Goal: Task Accomplishment & Management: Use online tool/utility

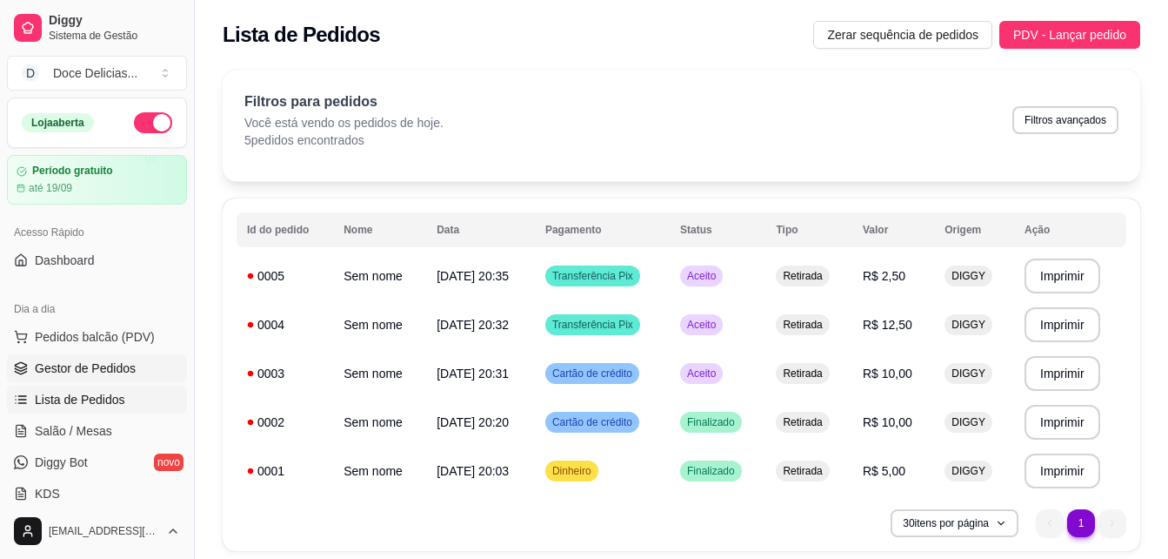
click at [115, 367] on span "Gestor de Pedidos" at bounding box center [85, 367] width 101 height 17
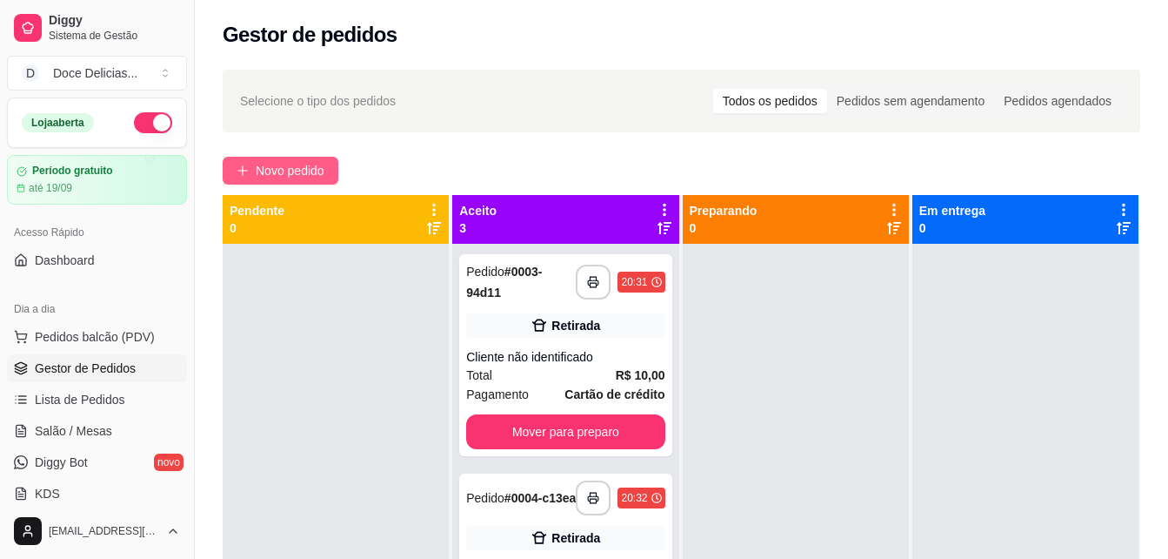
click at [278, 177] on span "Novo pedido" at bounding box center [290, 170] width 69 height 19
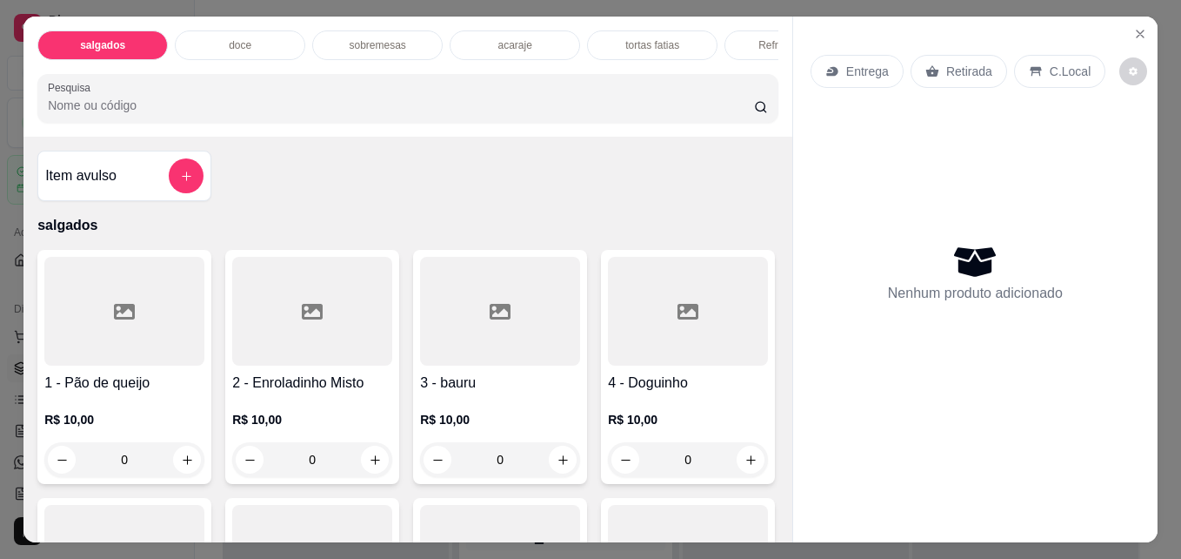
click at [505, 43] on p "acaraje" at bounding box center [515, 45] width 34 height 14
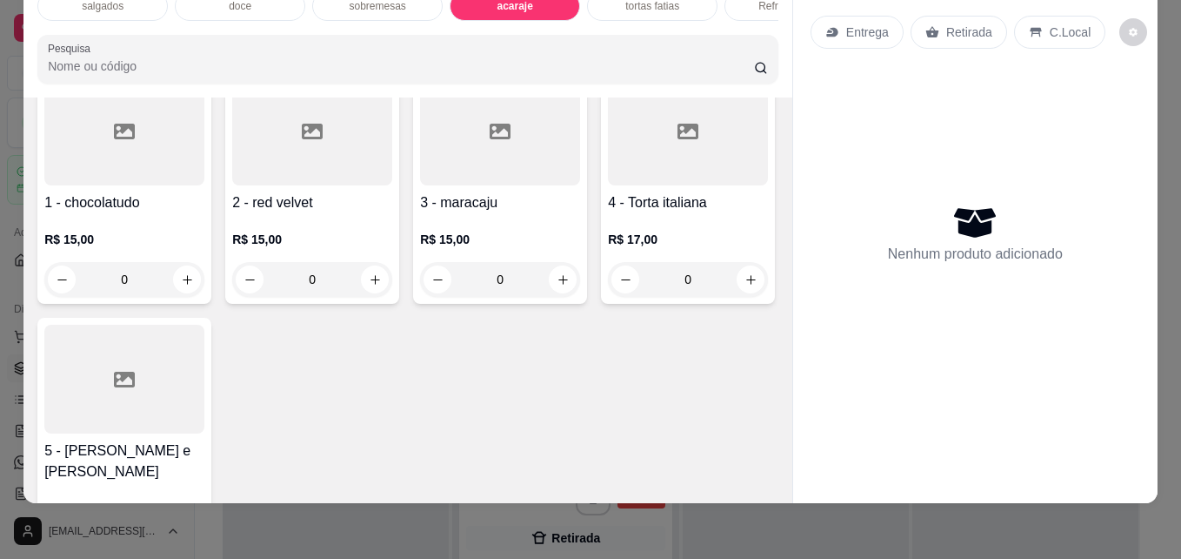
scroll to position [2220, 0]
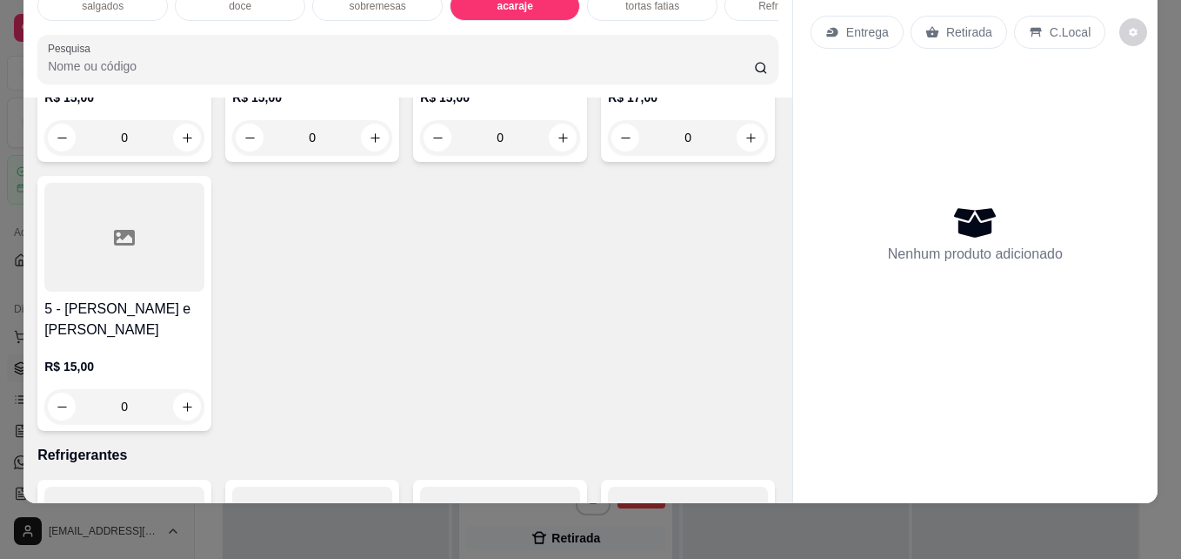
type input "1"
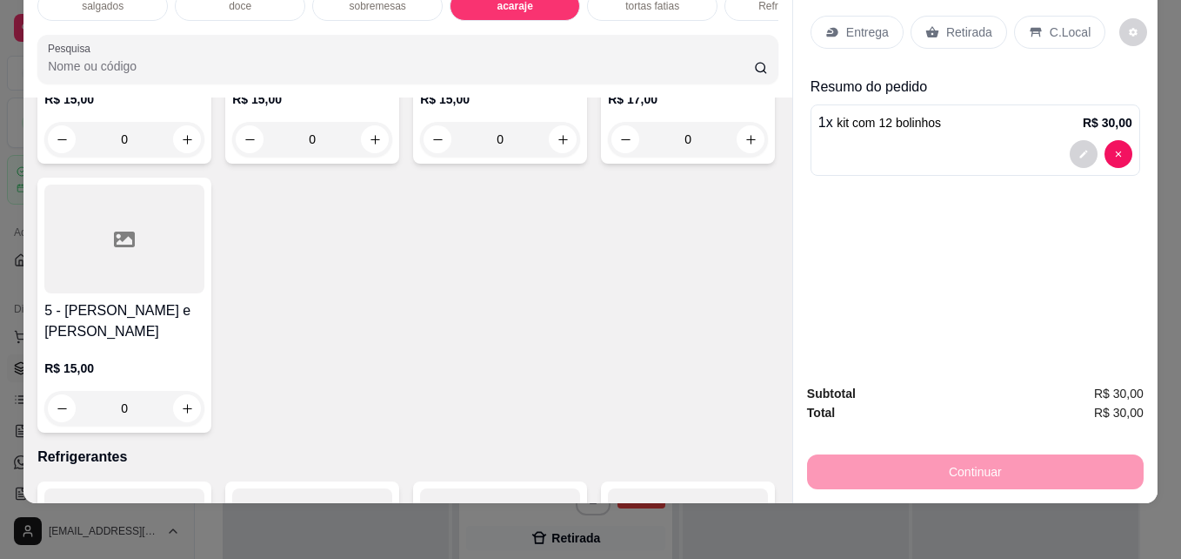
click at [936, 16] on div "Retirada" at bounding box center [959, 32] width 97 height 33
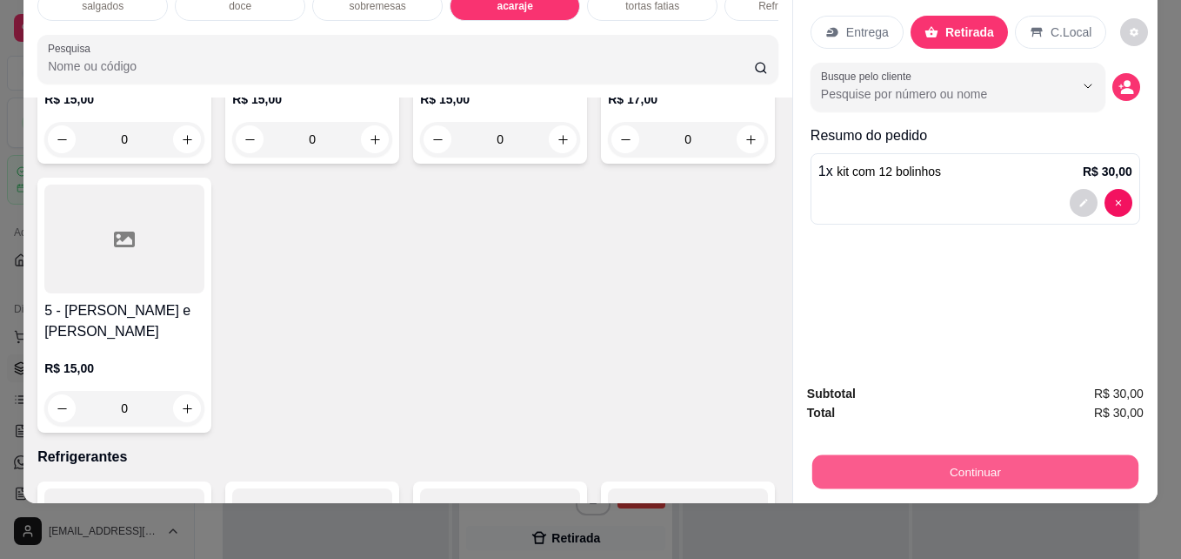
click at [963, 454] on button "Continuar" at bounding box center [976, 471] width 326 height 34
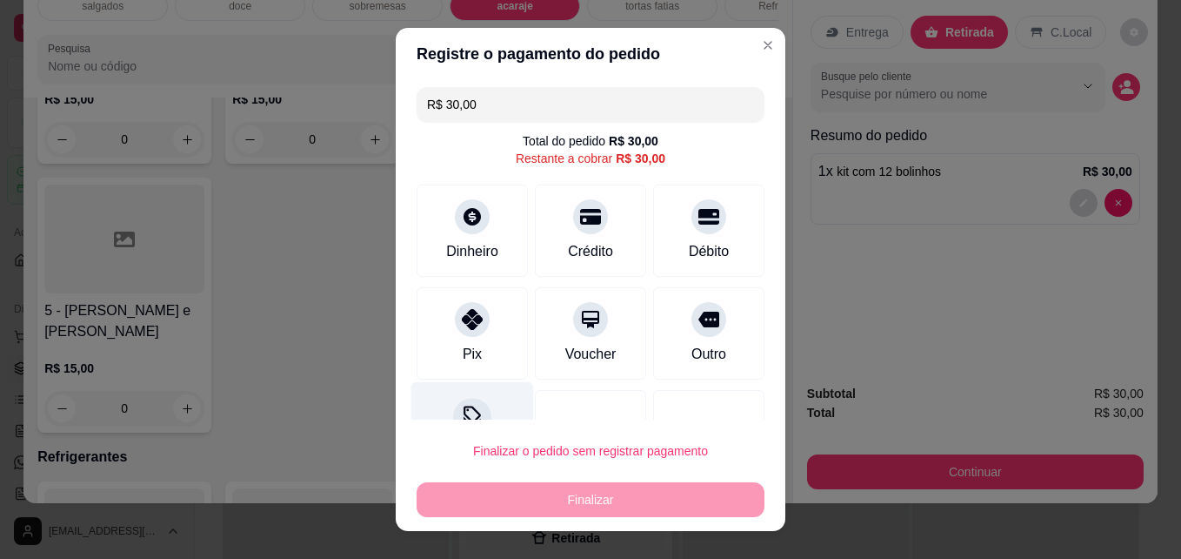
click at [479, 398] on div "Desconto" at bounding box center [472, 433] width 123 height 102
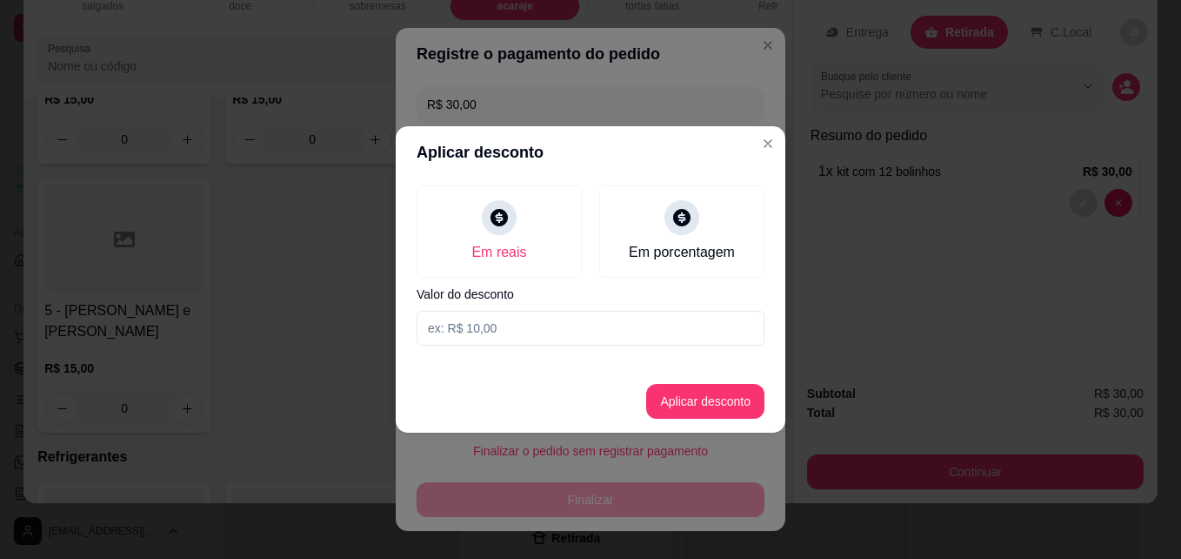
click at [477, 322] on input at bounding box center [591, 328] width 348 height 35
type input "4,00"
click at [685, 412] on button "Aplicar desconto" at bounding box center [706, 402] width 114 height 34
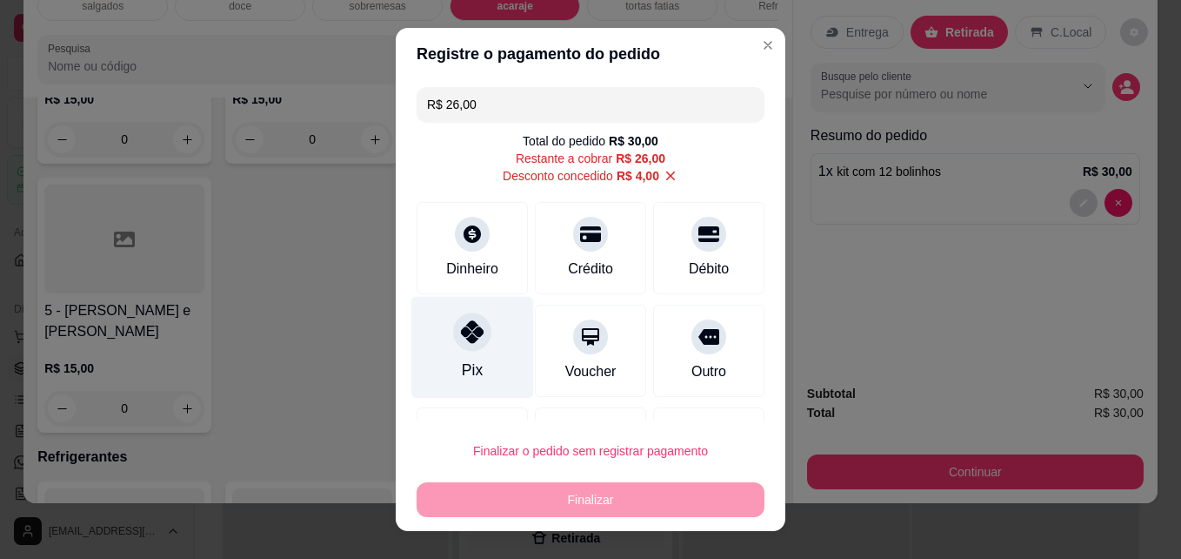
click at [462, 369] on div "Pix" at bounding box center [472, 369] width 21 height 23
type input "R$ 0,00"
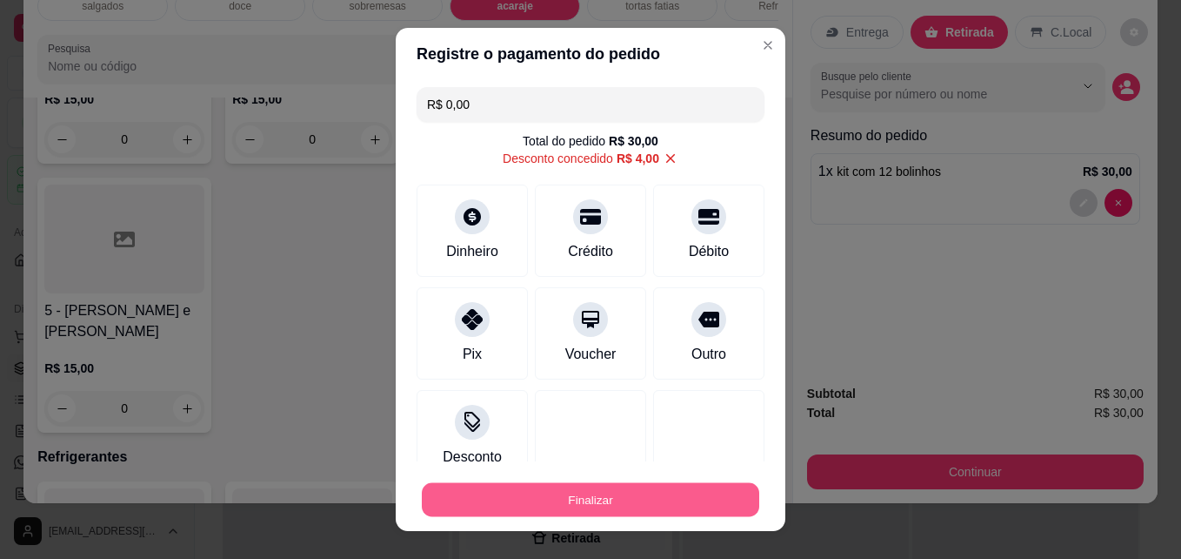
click at [575, 496] on button "Finalizar" at bounding box center [591, 500] width 338 height 34
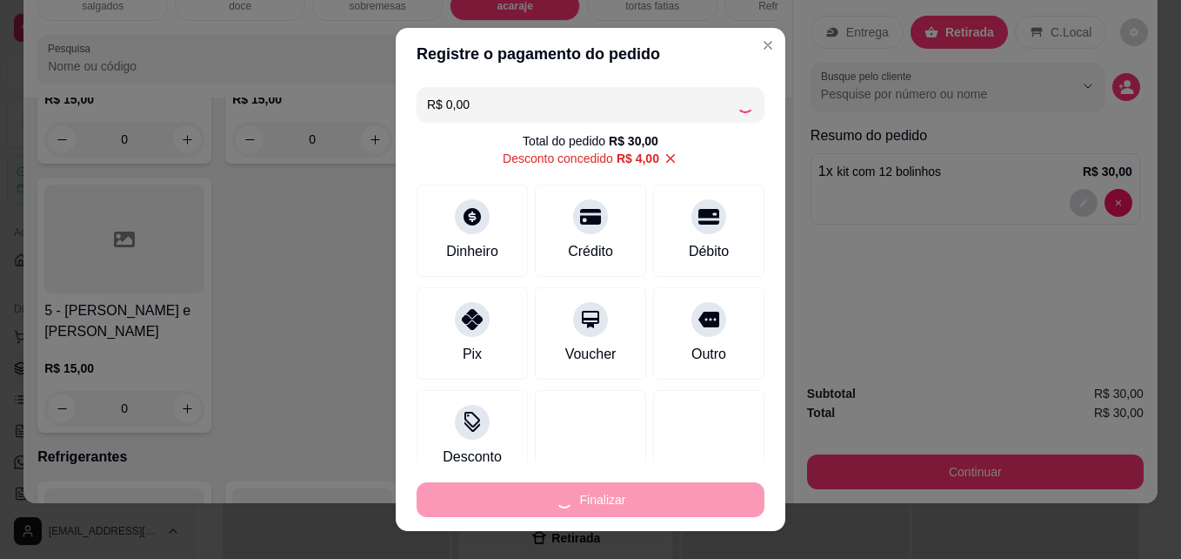
type input "0"
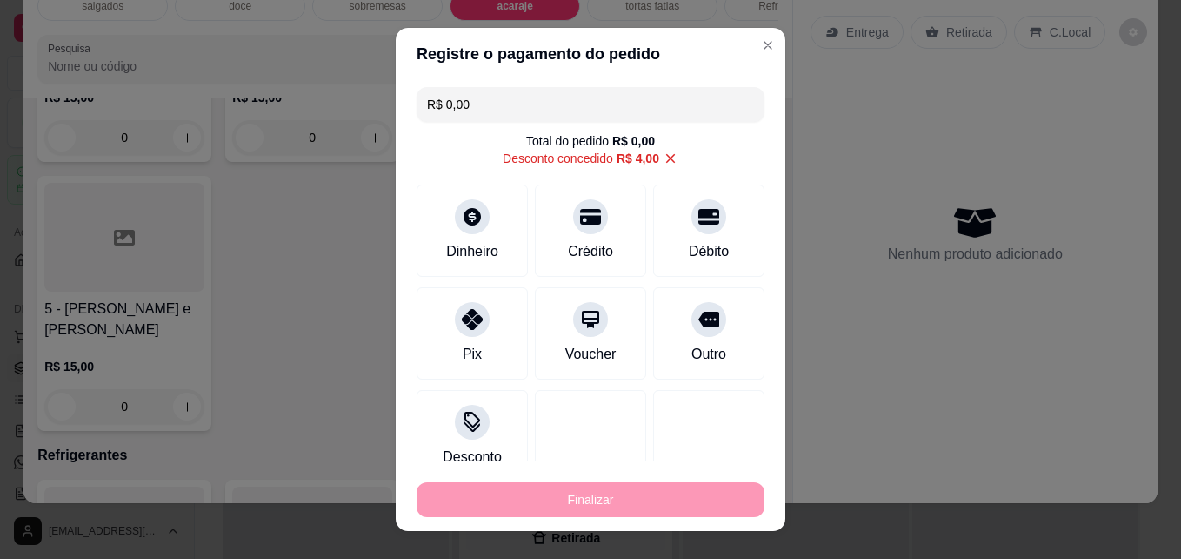
type input "-R$ 30,00"
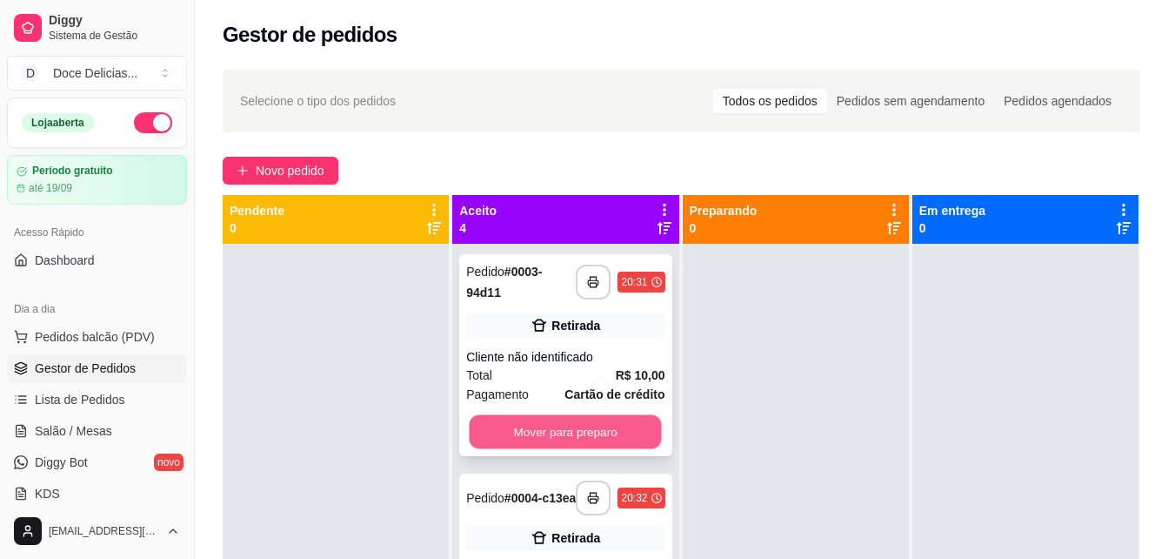
click at [547, 422] on button "Mover para preparo" at bounding box center [566, 432] width 192 height 34
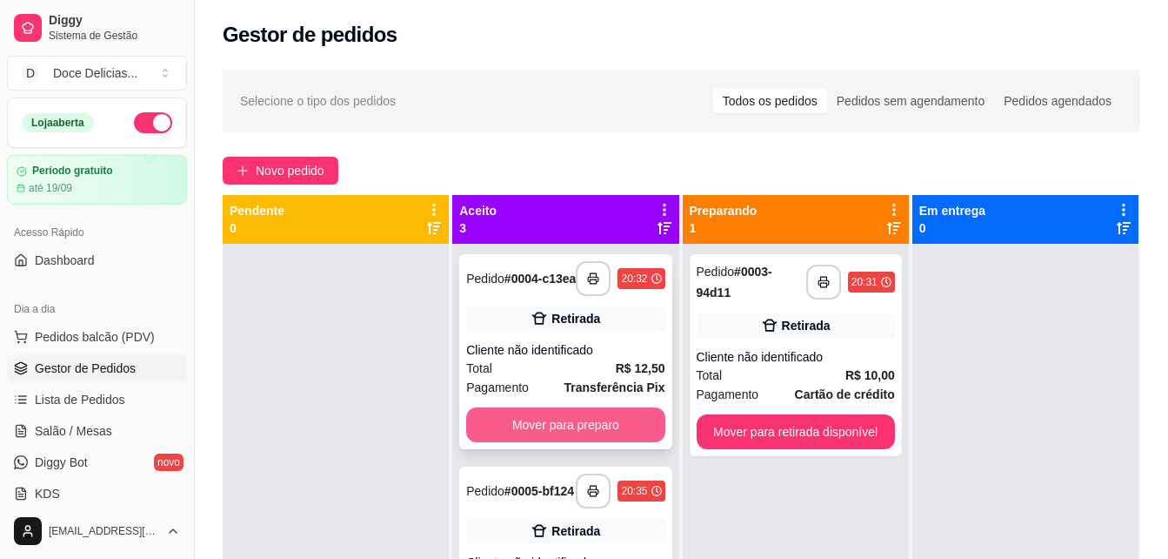
click at [586, 424] on button "Mover para preparo" at bounding box center [565, 424] width 198 height 35
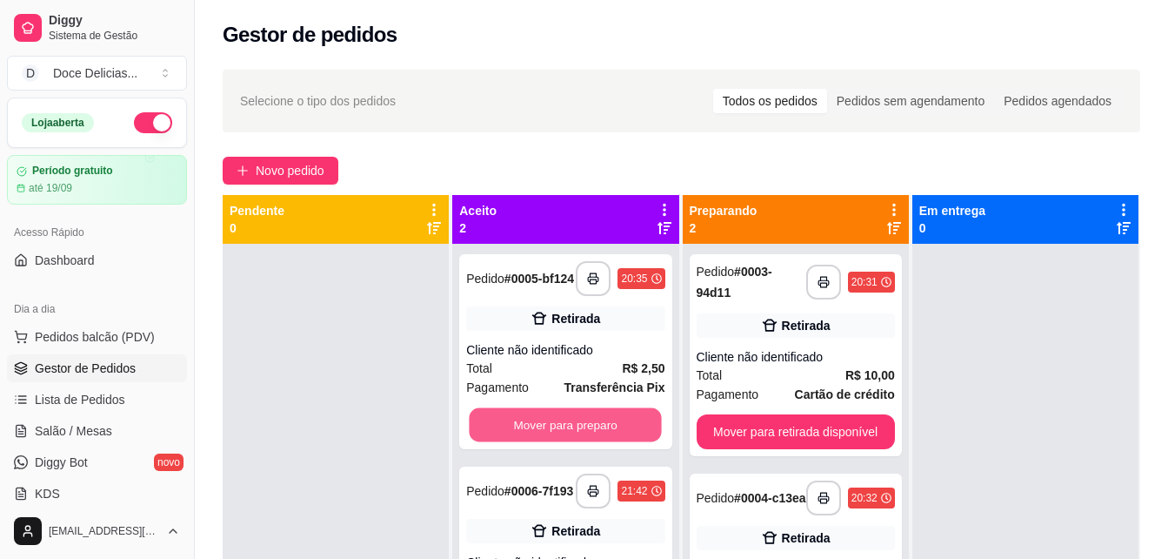
click at [586, 424] on button "Mover para preparo" at bounding box center [566, 425] width 192 height 34
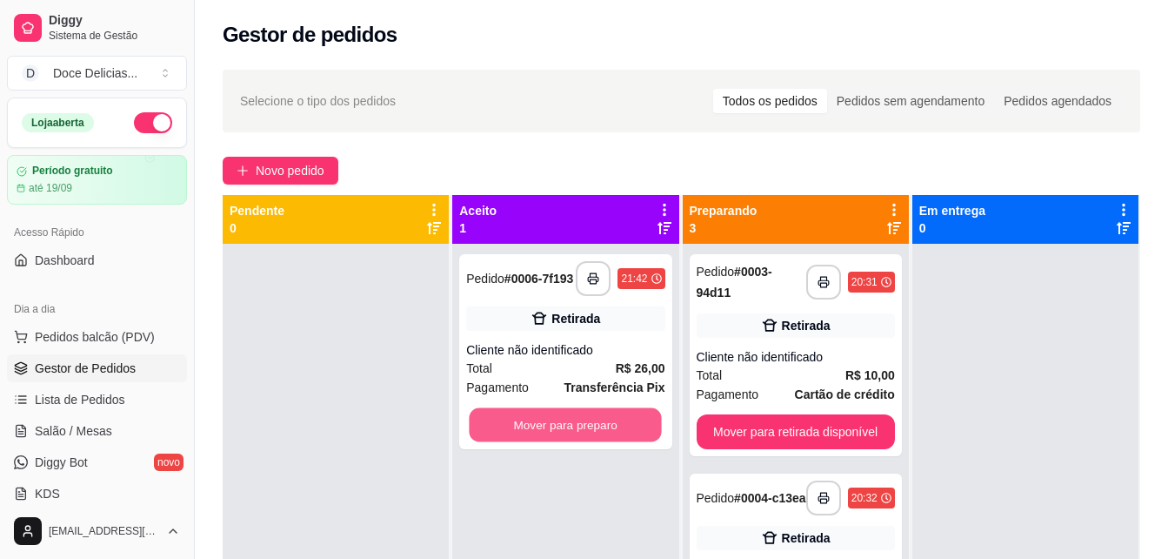
click at [586, 424] on button "Mover para preparo" at bounding box center [566, 425] width 192 height 34
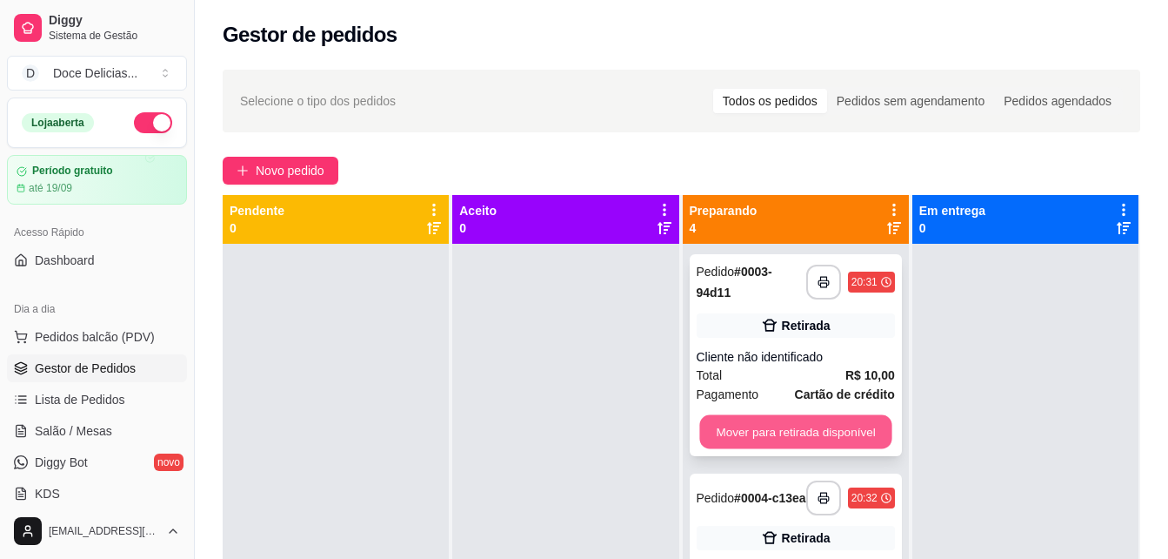
click at [787, 434] on button "Mover para retirada disponível" at bounding box center [795, 432] width 192 height 34
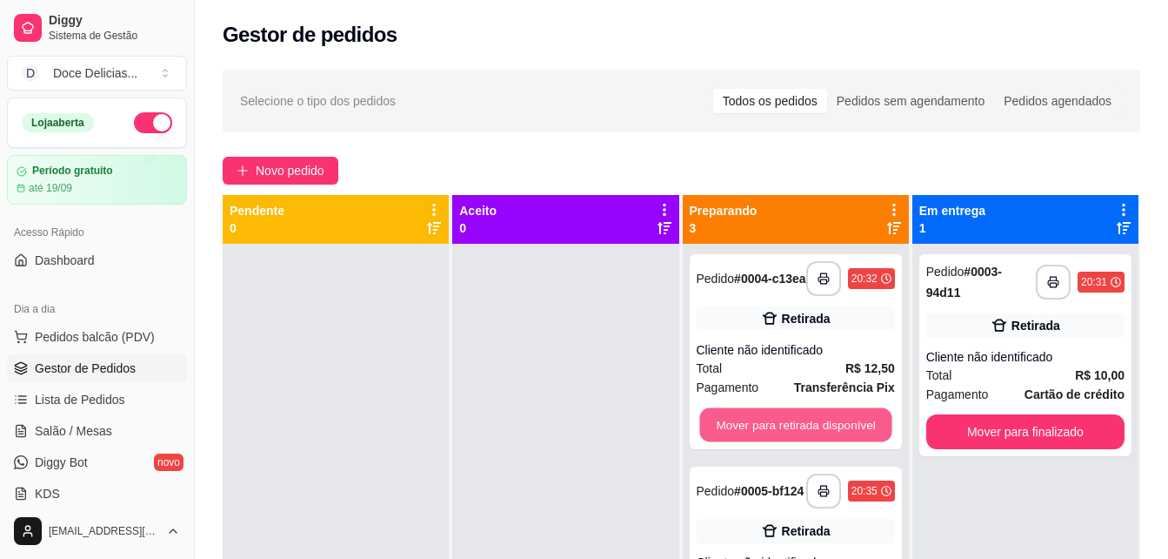
click at [787, 434] on button "Mover para retirada disponível" at bounding box center [795, 425] width 192 height 34
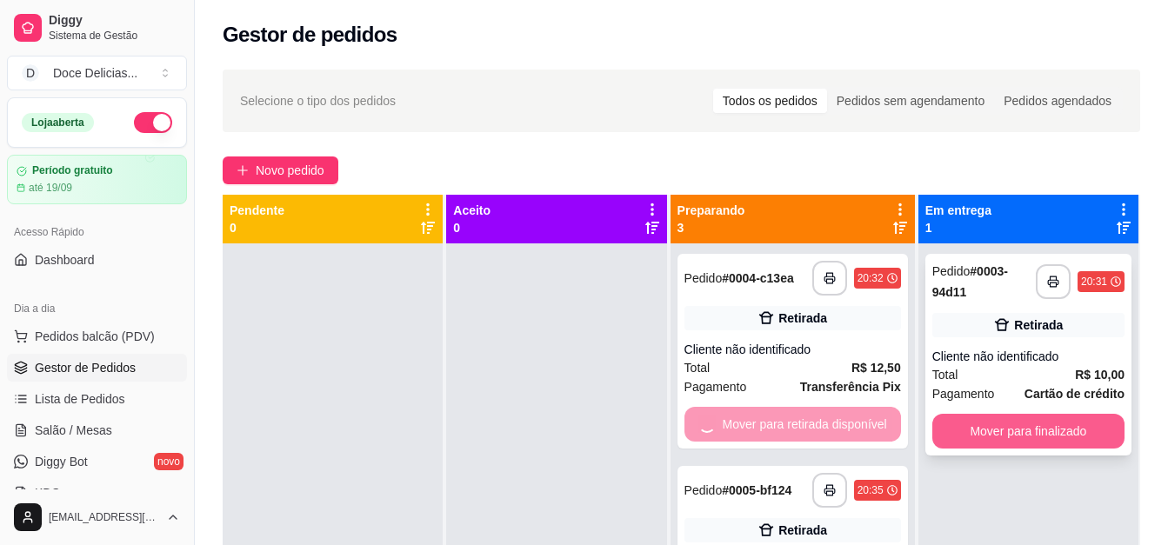
click at [964, 437] on button "Mover para finalizado" at bounding box center [1029, 431] width 192 height 35
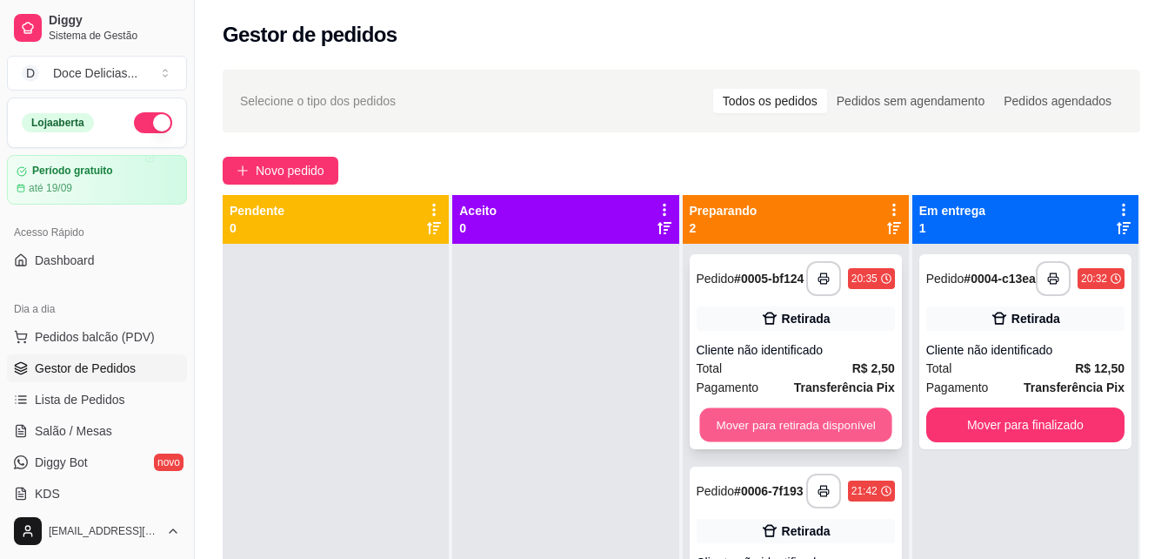
click at [853, 430] on button "Mover para retirada disponível" at bounding box center [795, 425] width 192 height 34
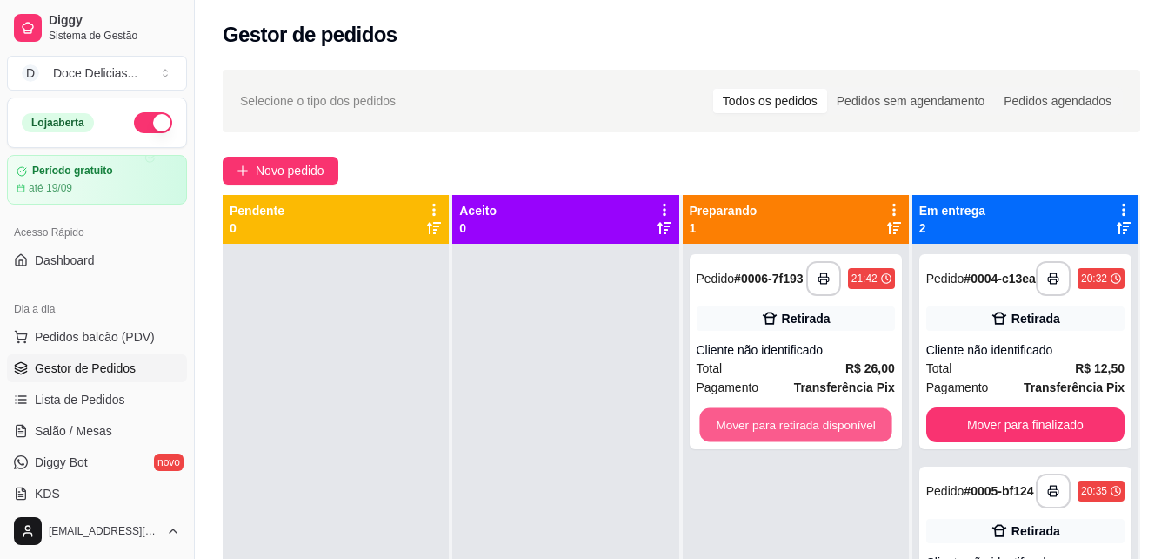
click at [853, 430] on button "Mover para retirada disponível" at bounding box center [795, 425] width 192 height 34
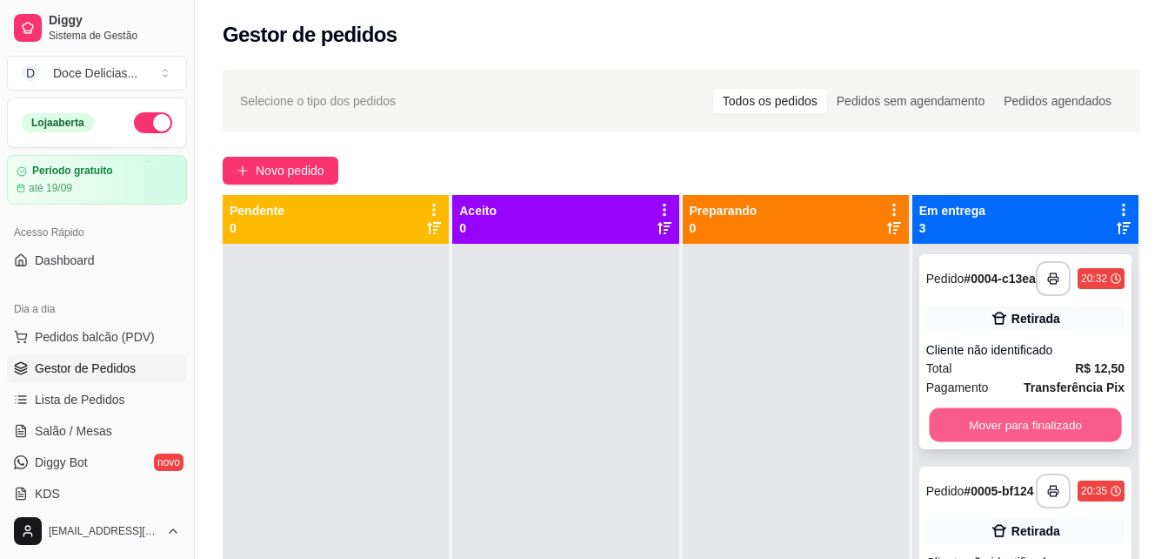
click at [978, 436] on button "Mover para finalizado" at bounding box center [1025, 425] width 192 height 34
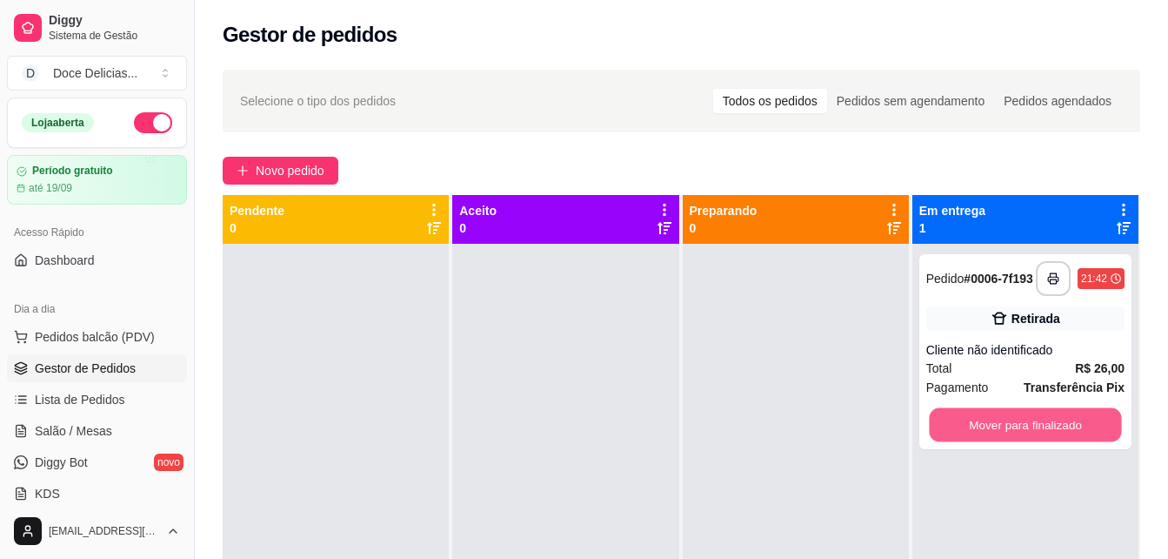
click at [978, 436] on button "Mover para finalizado" at bounding box center [1025, 425] width 192 height 34
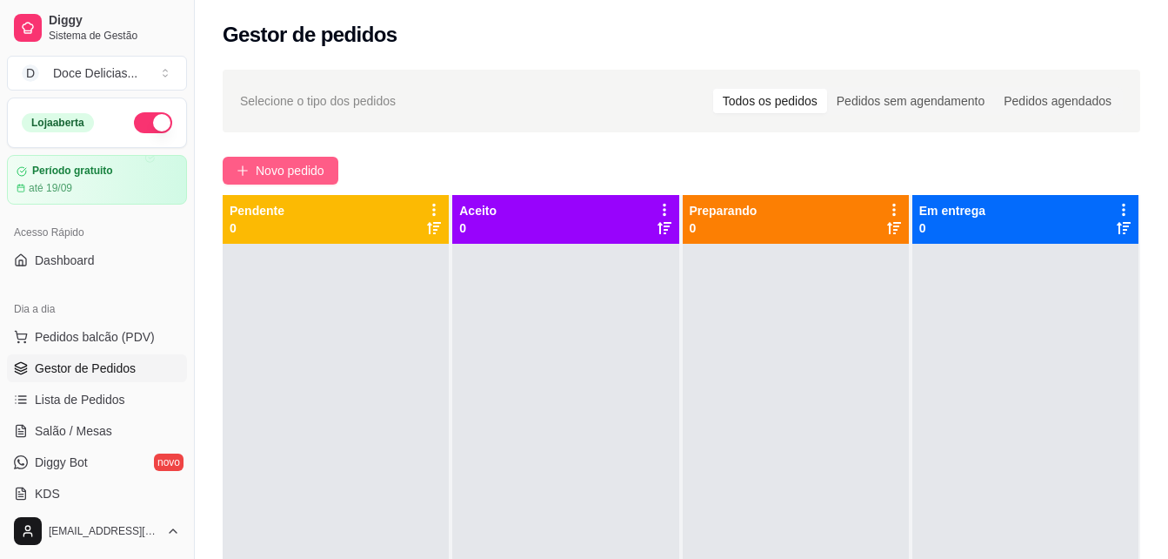
click at [271, 175] on span "Novo pedido" at bounding box center [290, 170] width 69 height 19
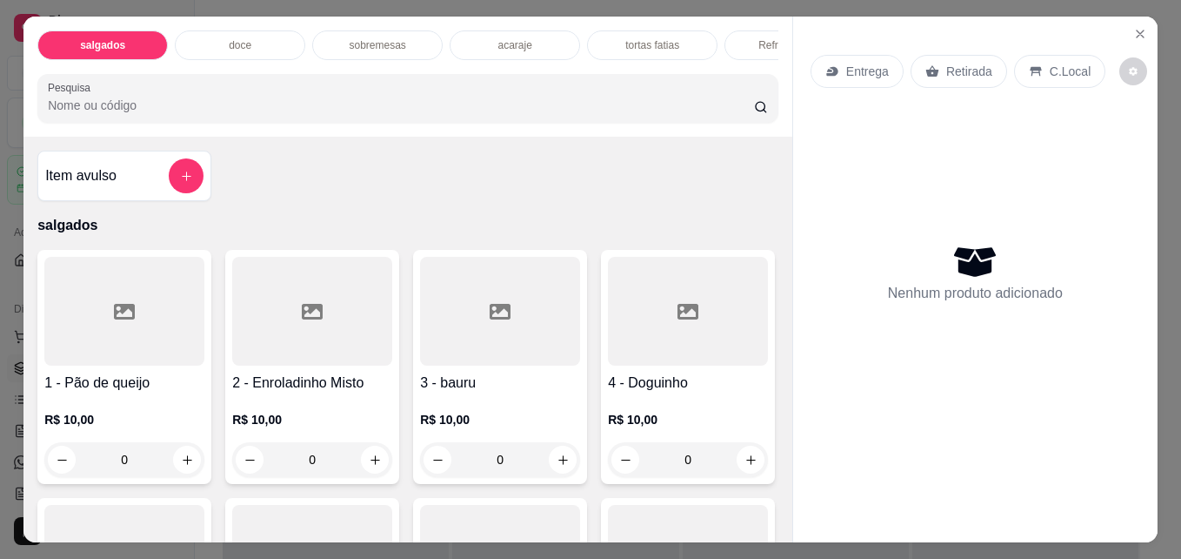
click at [507, 47] on div "acaraje" at bounding box center [515, 45] width 130 height 30
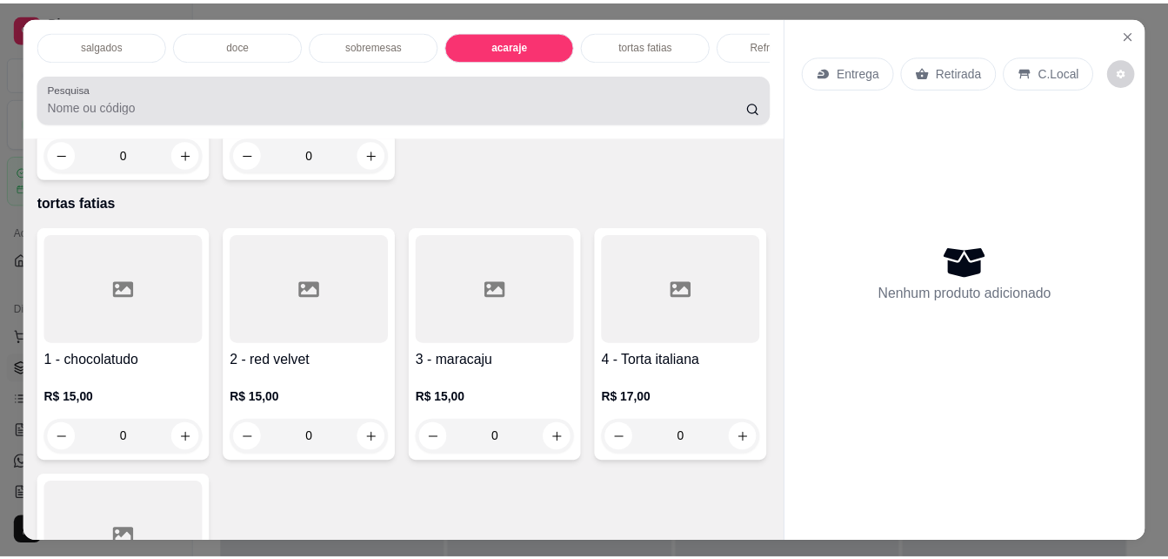
scroll to position [45, 0]
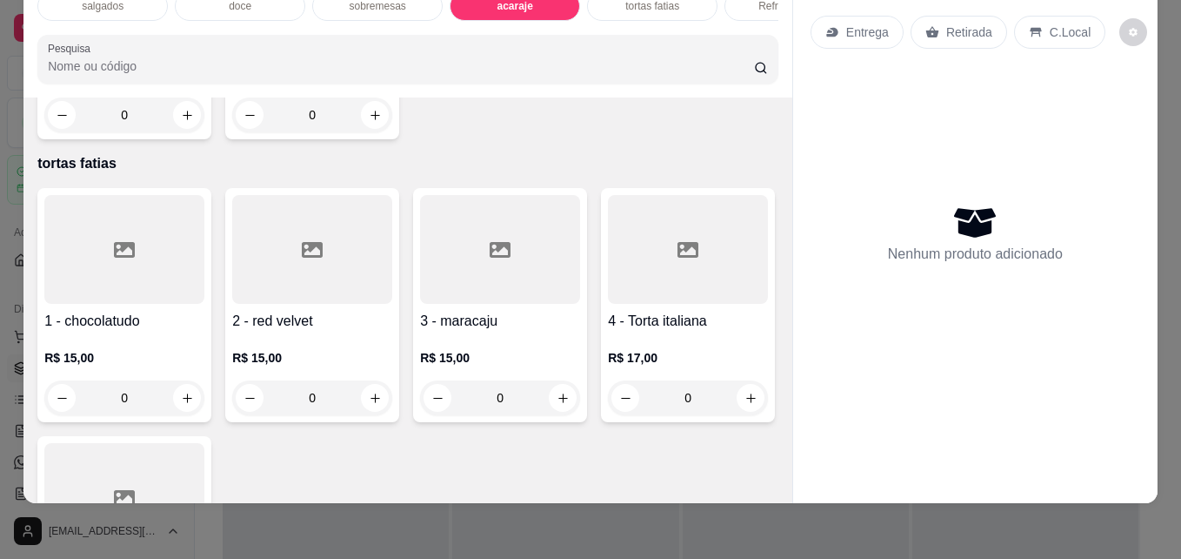
type input "1"
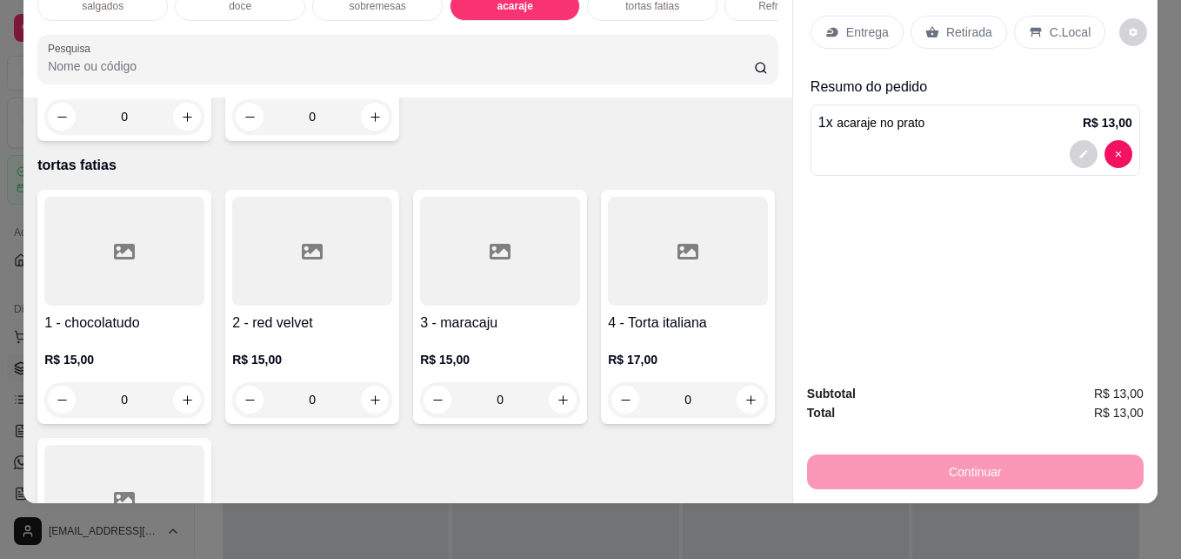
click at [976, 23] on p "Retirada" at bounding box center [970, 31] width 46 height 17
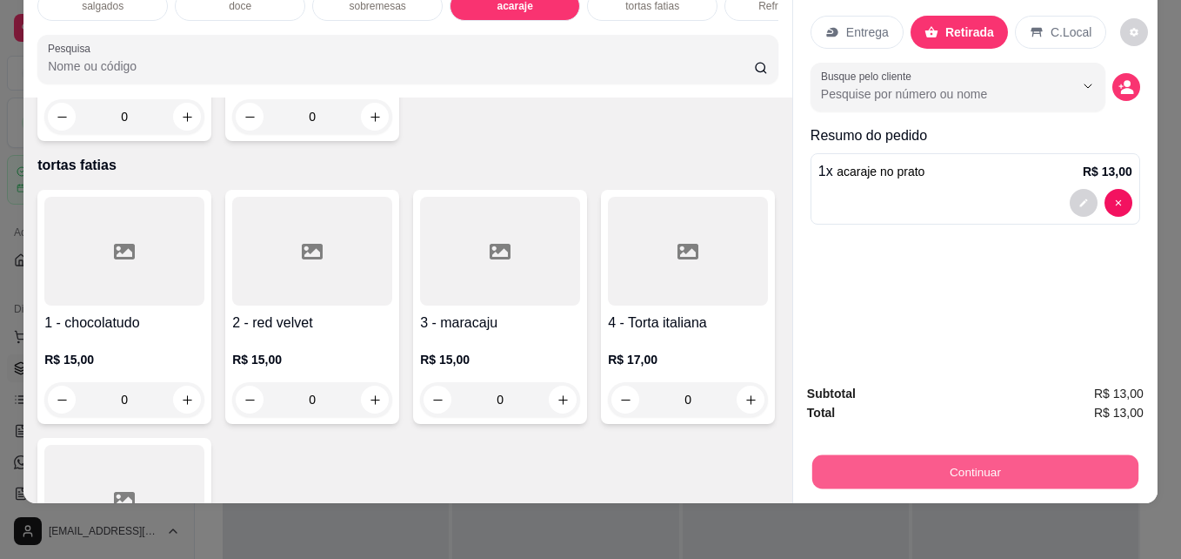
click at [967, 457] on button "Continuar" at bounding box center [976, 471] width 326 height 34
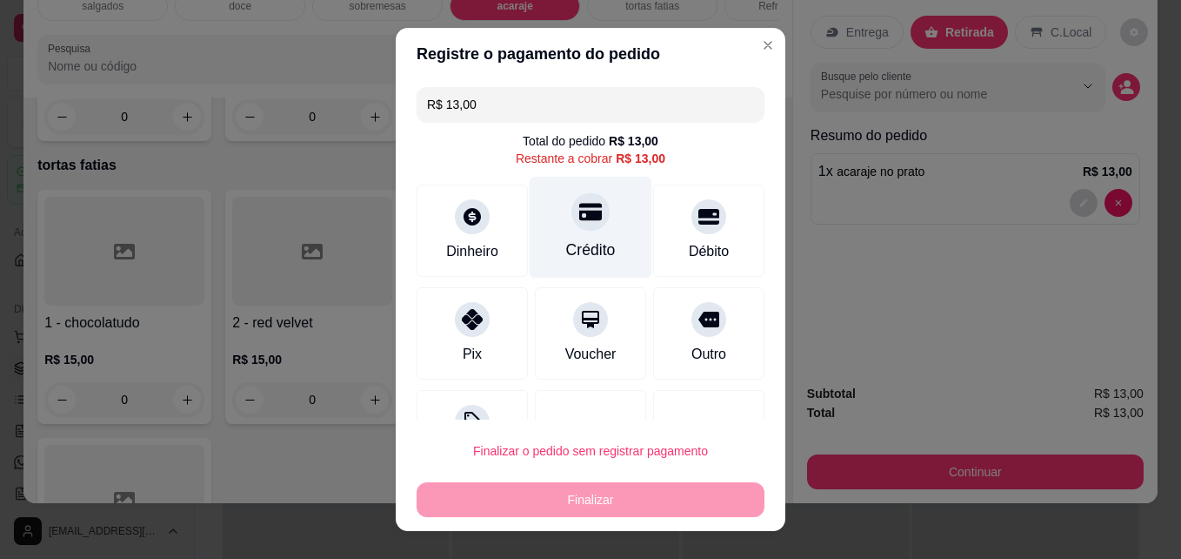
click at [566, 245] on div "Crédito" at bounding box center [591, 249] width 50 height 23
type input "R$ 0,00"
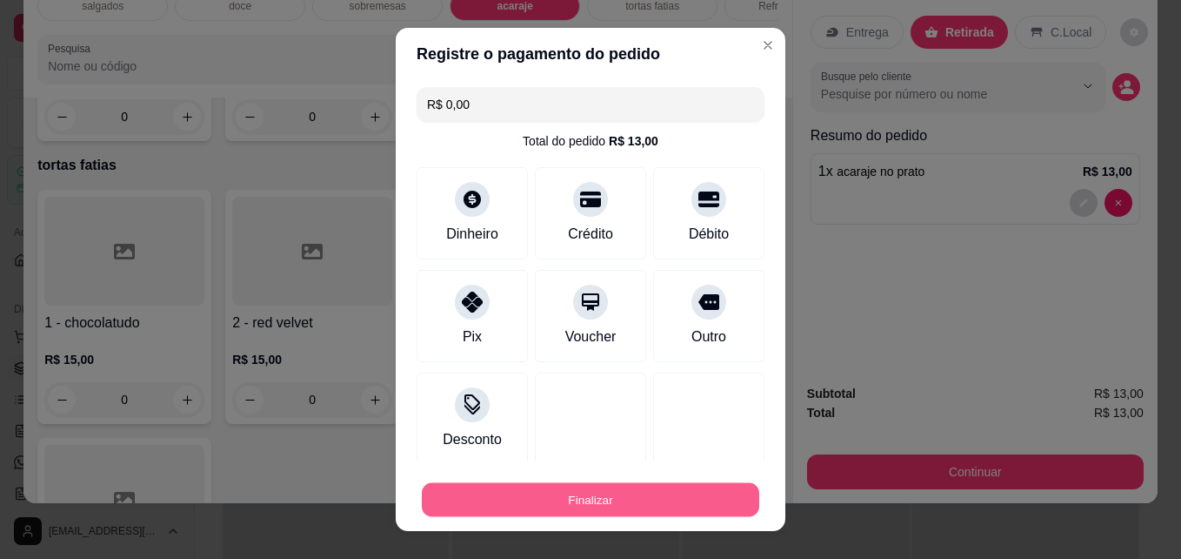
click at [552, 497] on button "Finalizar" at bounding box center [591, 500] width 338 height 34
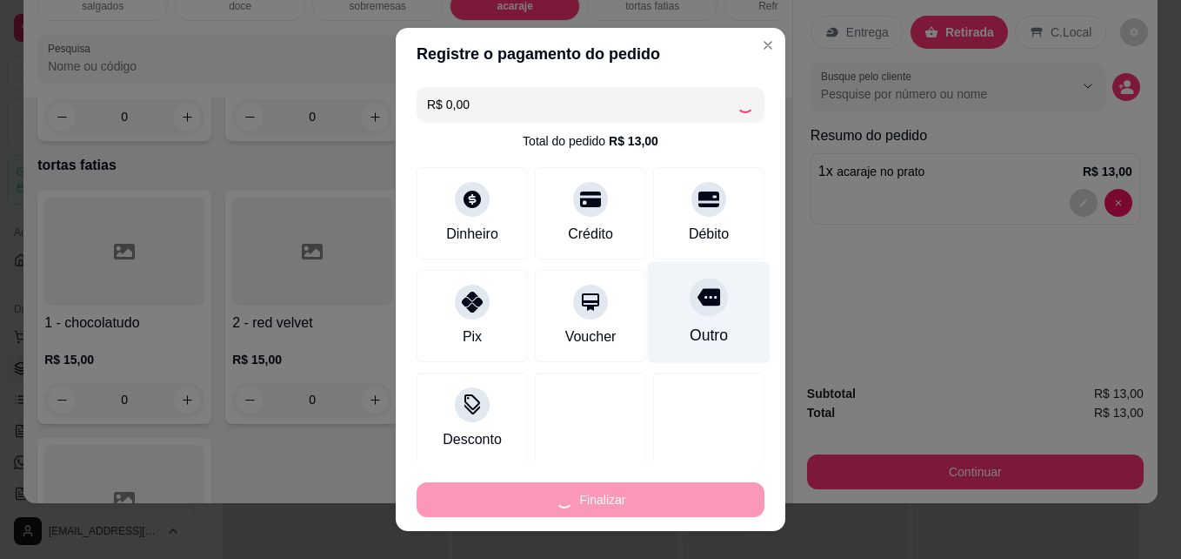
type input "0"
type input "-R$ 13,00"
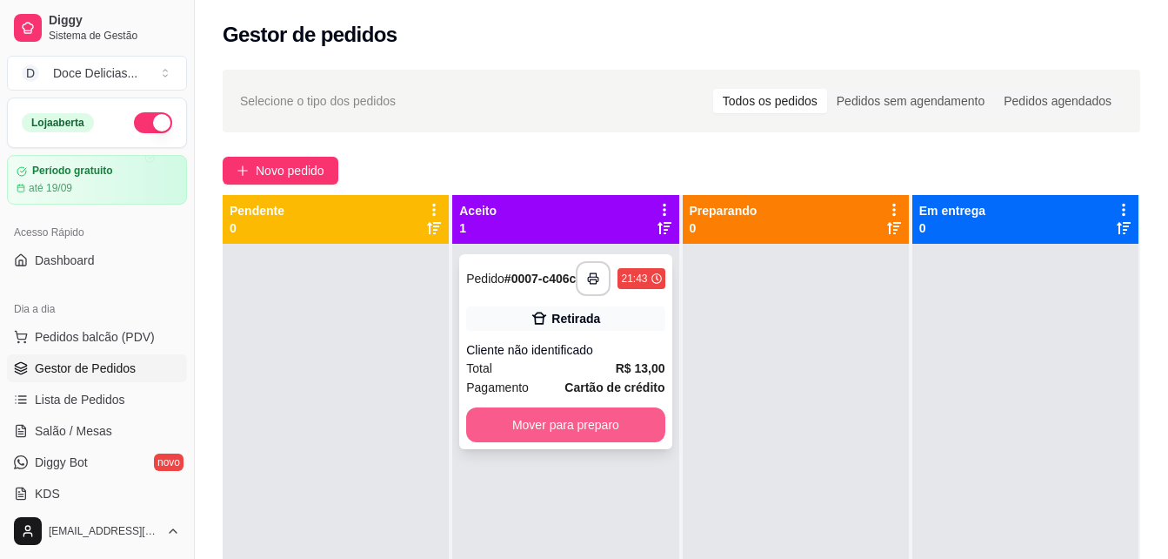
click at [563, 432] on button "Mover para preparo" at bounding box center [565, 424] width 198 height 35
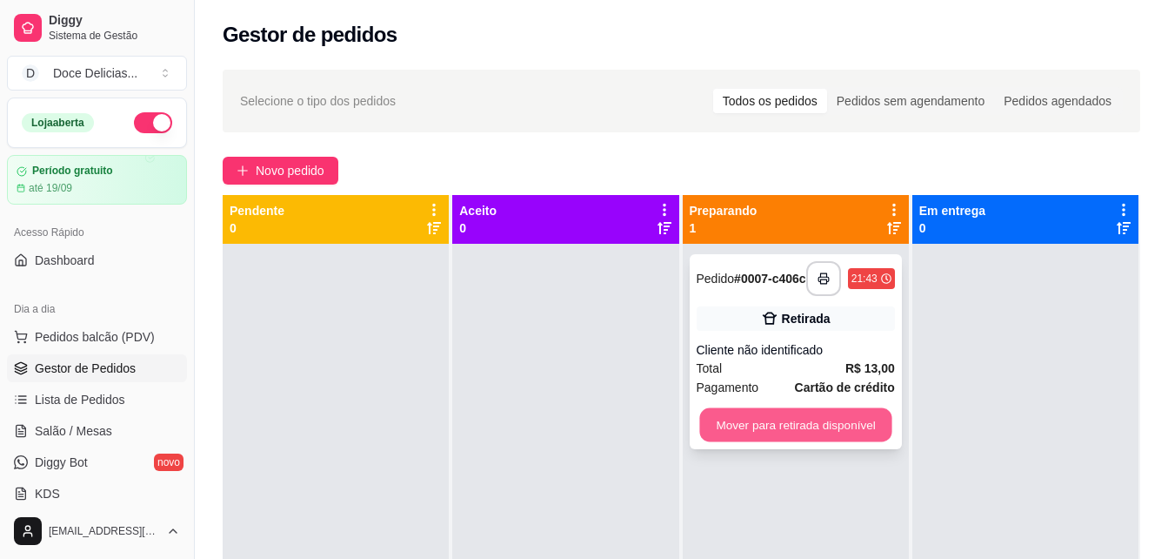
click at [712, 434] on button "Mover para retirada disponível" at bounding box center [795, 425] width 192 height 34
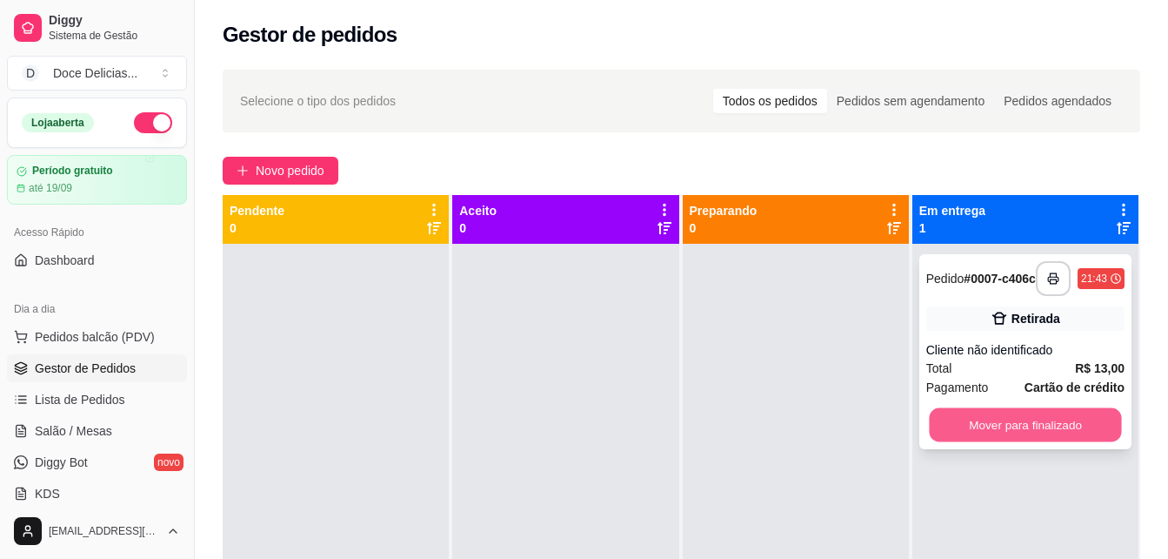
click at [941, 425] on button "Mover para finalizado" at bounding box center [1025, 425] width 192 height 34
